Goal: Find specific page/section: Find specific page/section

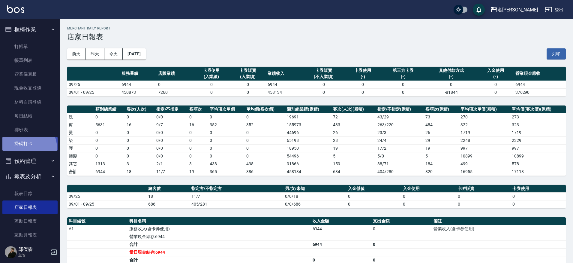
click at [26, 147] on link "掃碼打卡" at bounding box center [29, 144] width 55 height 14
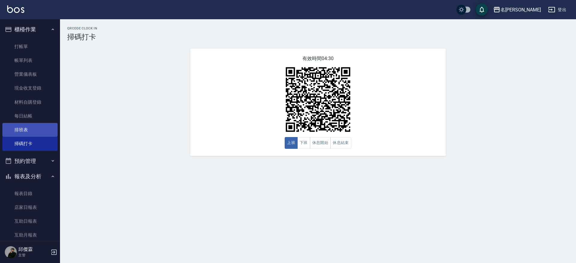
click at [32, 125] on link "排班表" at bounding box center [29, 130] width 55 height 14
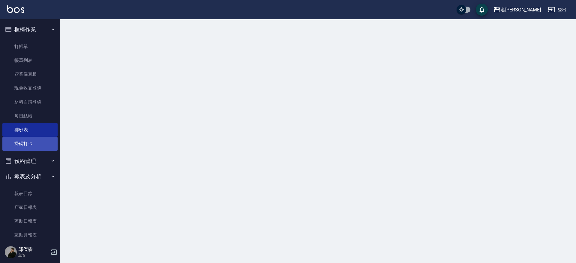
click at [30, 143] on link "掃碼打卡" at bounding box center [29, 144] width 55 height 14
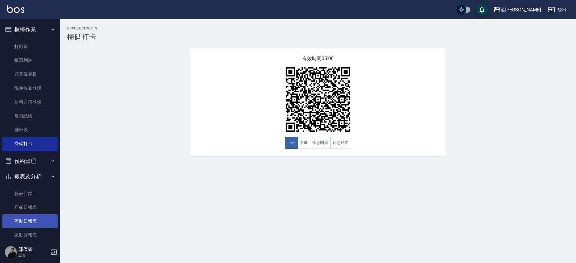
click at [40, 215] on link "互助日報表" at bounding box center [29, 221] width 55 height 14
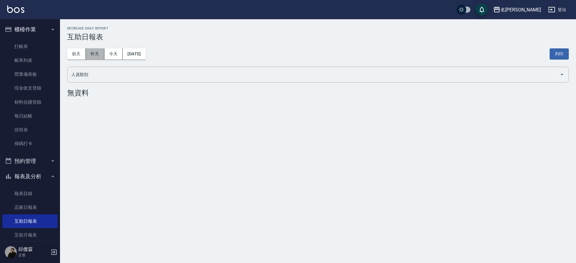
click at [100, 56] on button "昨天" at bounding box center [95, 53] width 19 height 11
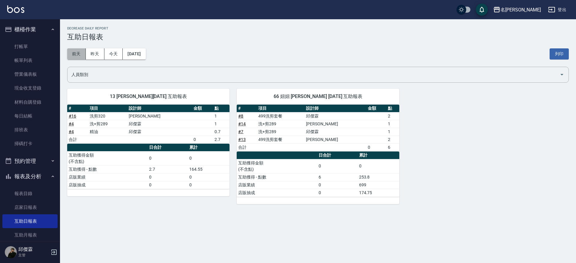
click at [70, 55] on button "前天" at bounding box center [76, 53] width 19 height 11
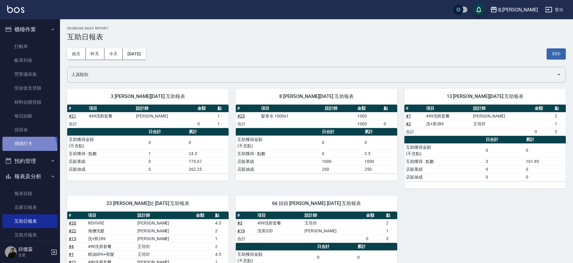
click at [23, 149] on link "掃碼打卡" at bounding box center [29, 144] width 55 height 14
